Goal: Check status: Check status

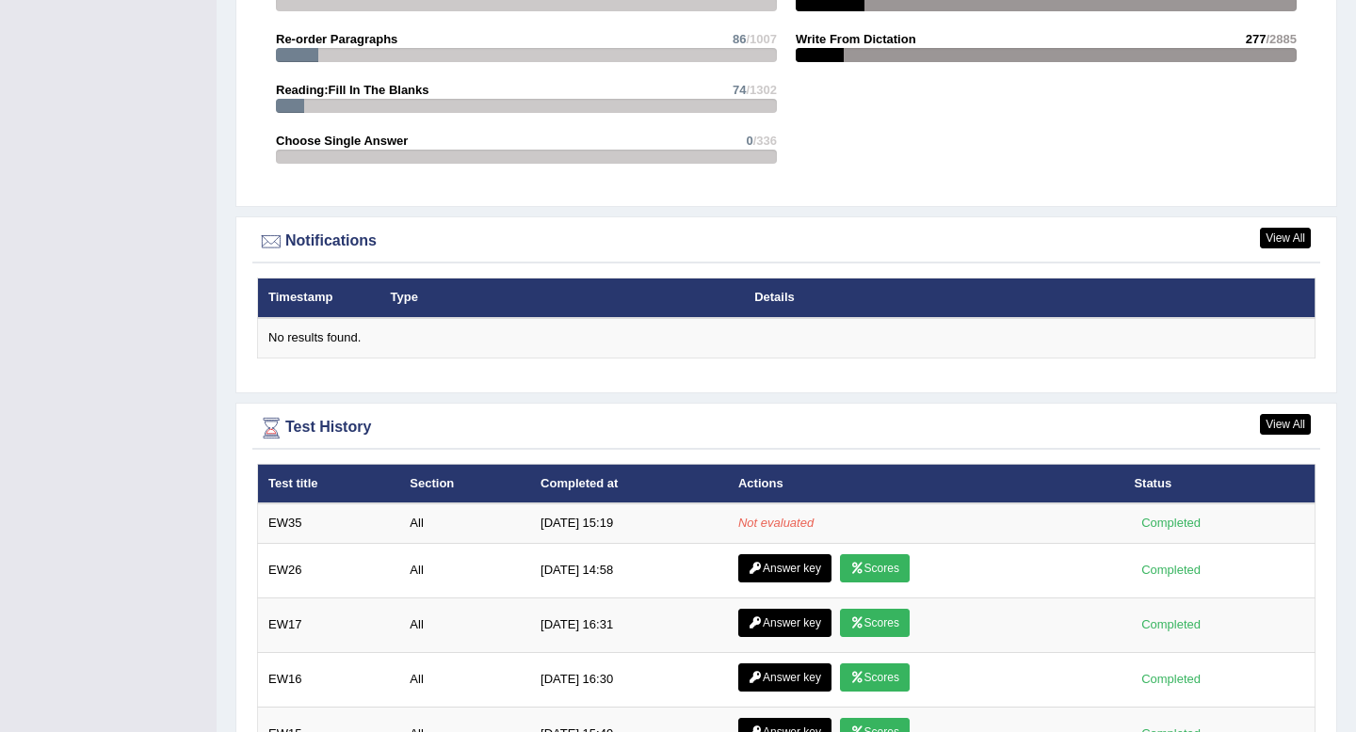
scroll to position [2247, 0]
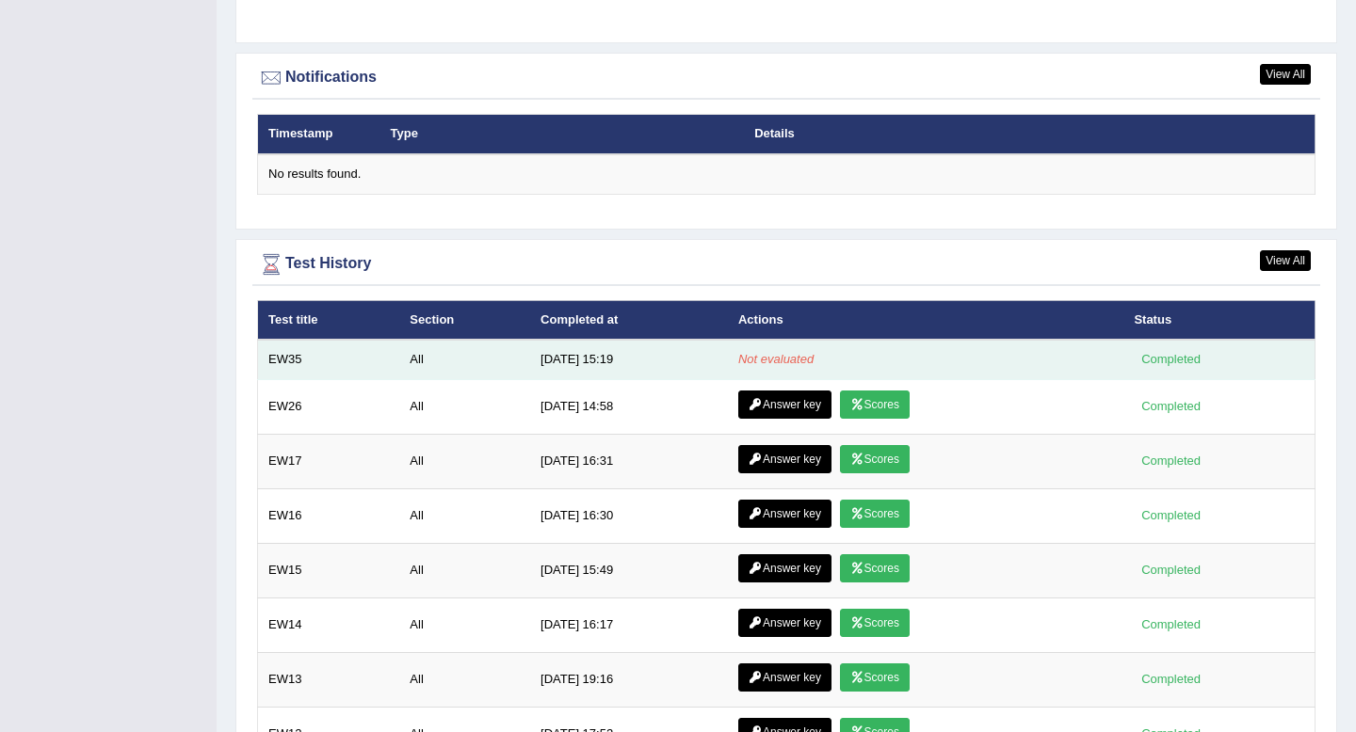
click at [592, 365] on td "10/5/25 15:19" at bounding box center [629, 360] width 198 height 40
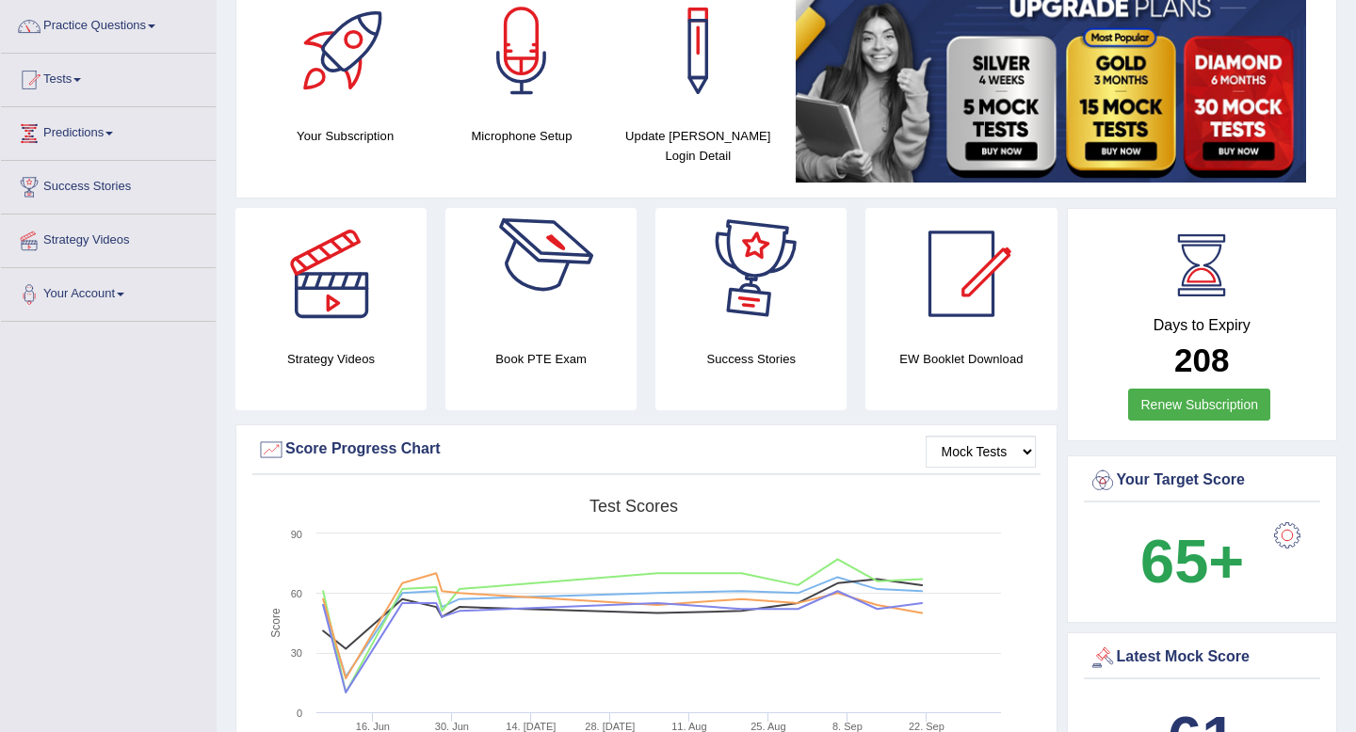
scroll to position [0, 0]
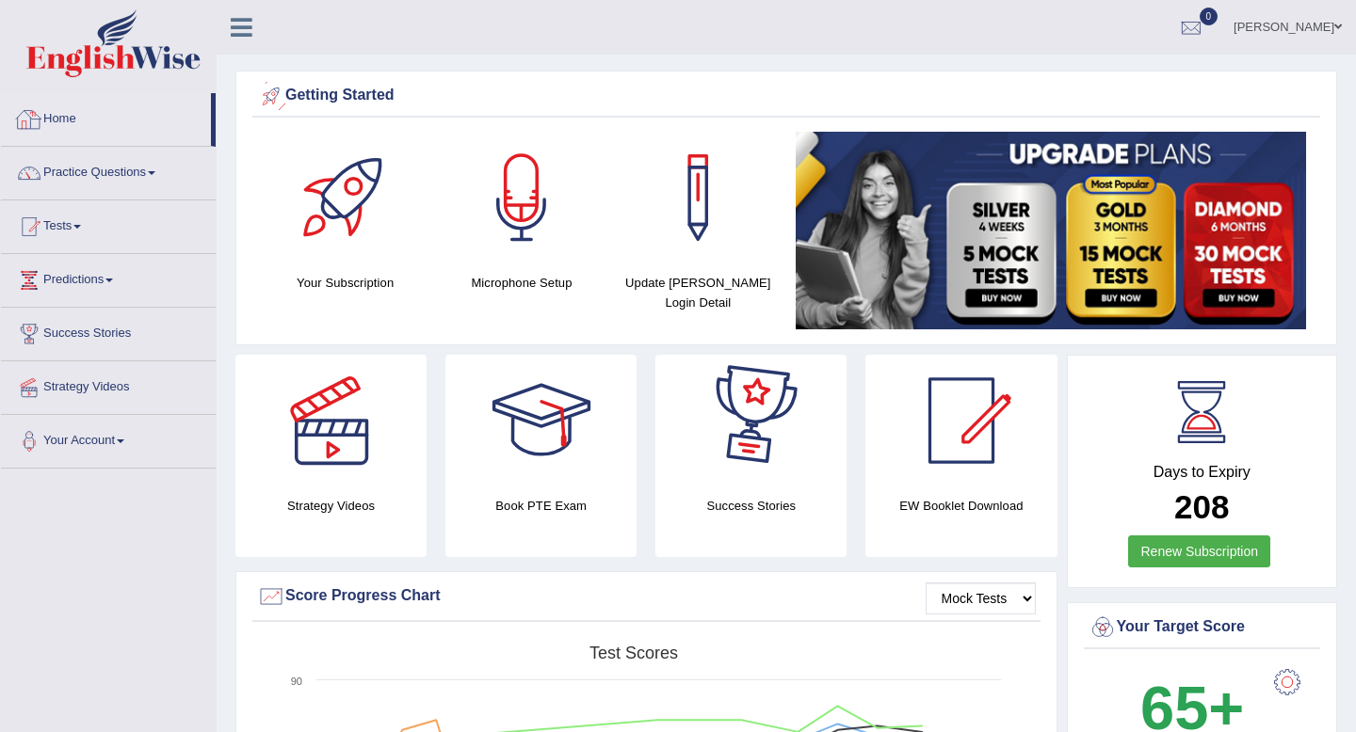
click at [64, 112] on link "Home" at bounding box center [106, 116] width 210 height 47
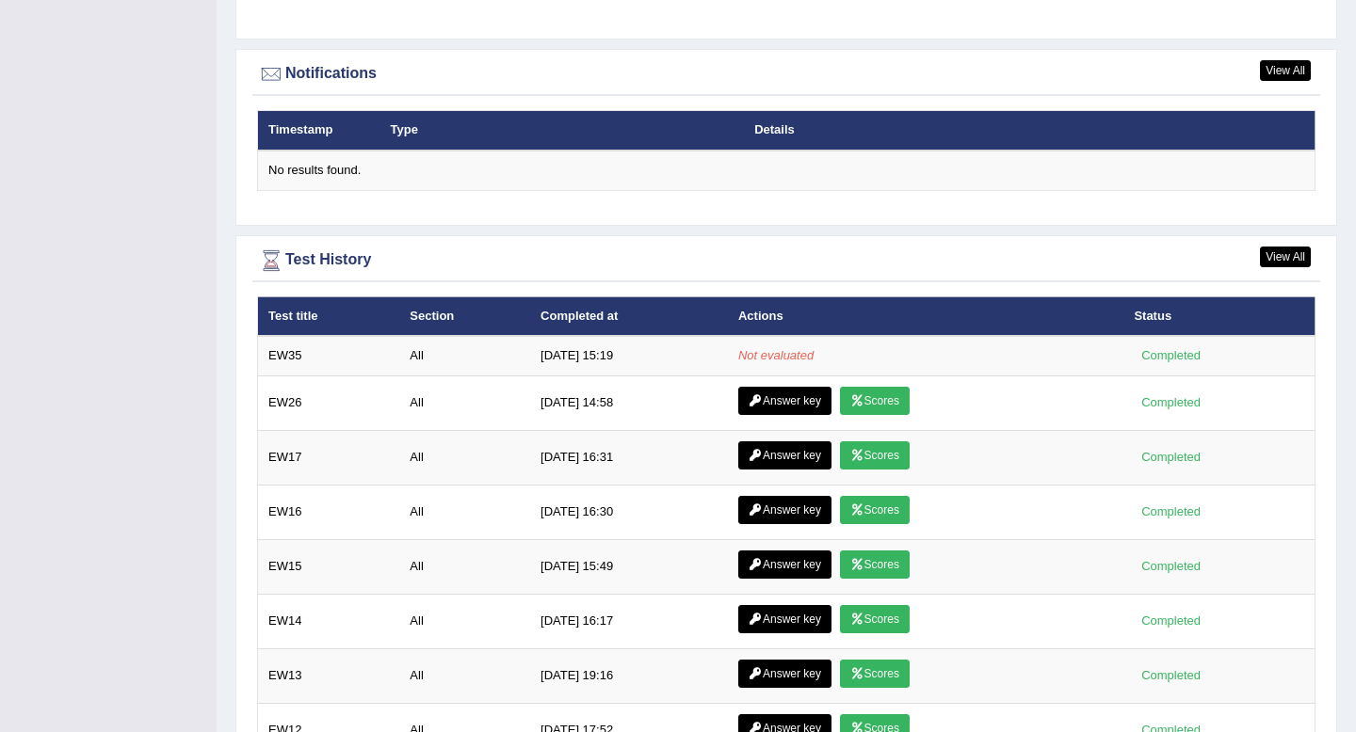
scroll to position [2370, 0]
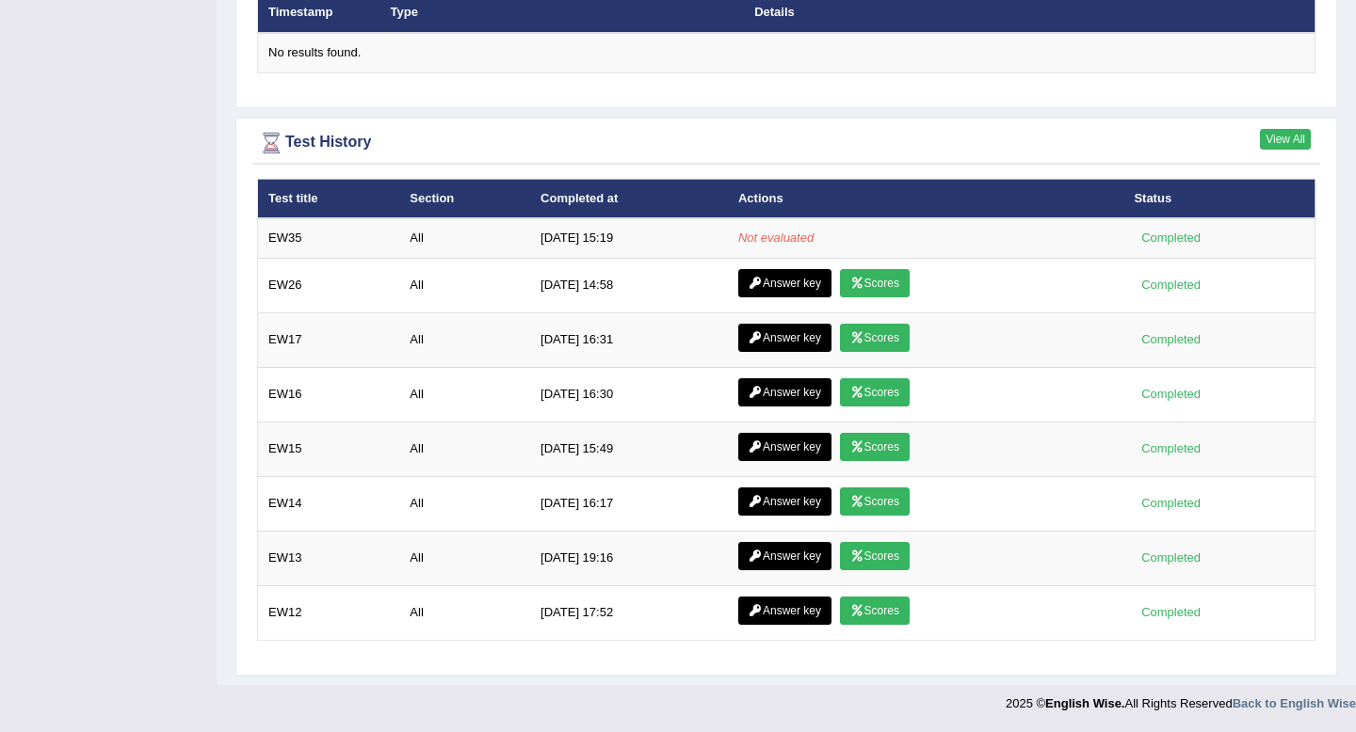
click at [1282, 138] on link "View All" at bounding box center [1285, 139] width 51 height 21
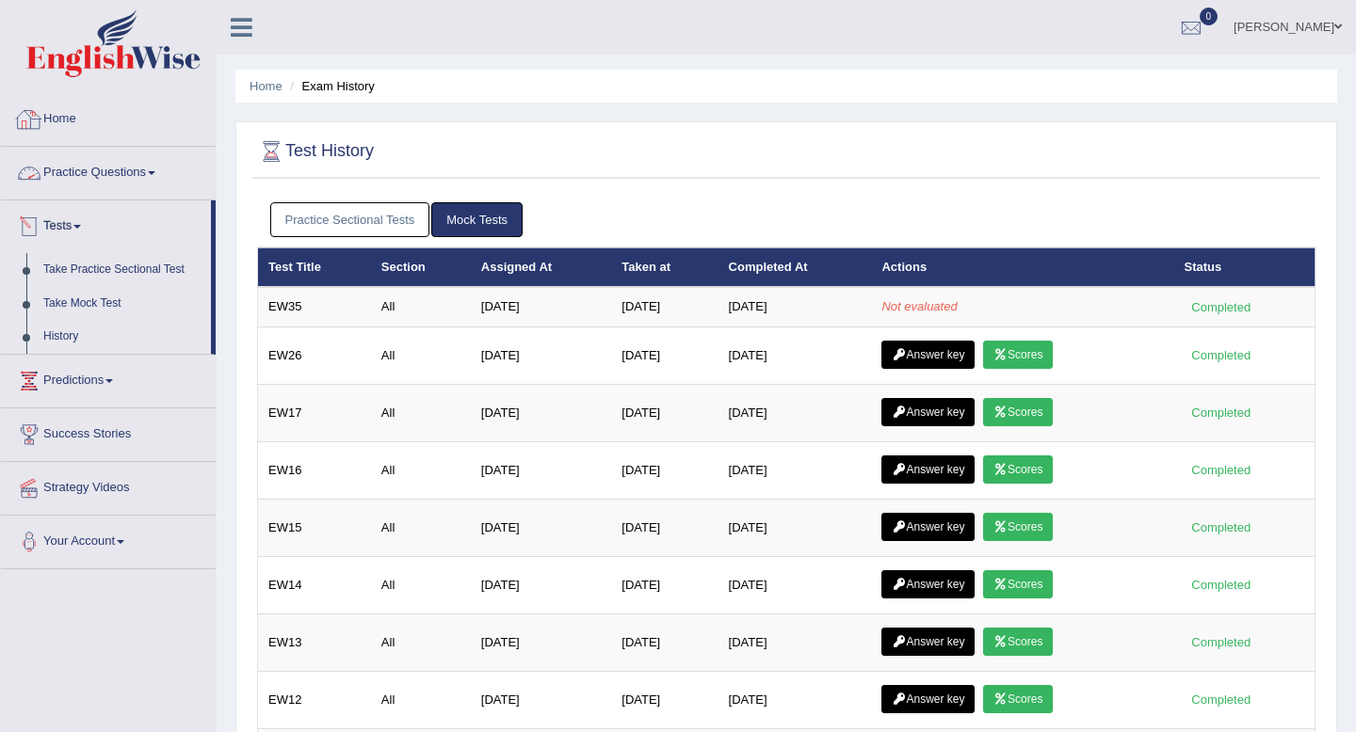
click at [60, 118] on link "Home" at bounding box center [108, 116] width 215 height 47
